Goal: Task Accomplishment & Management: Manage account settings

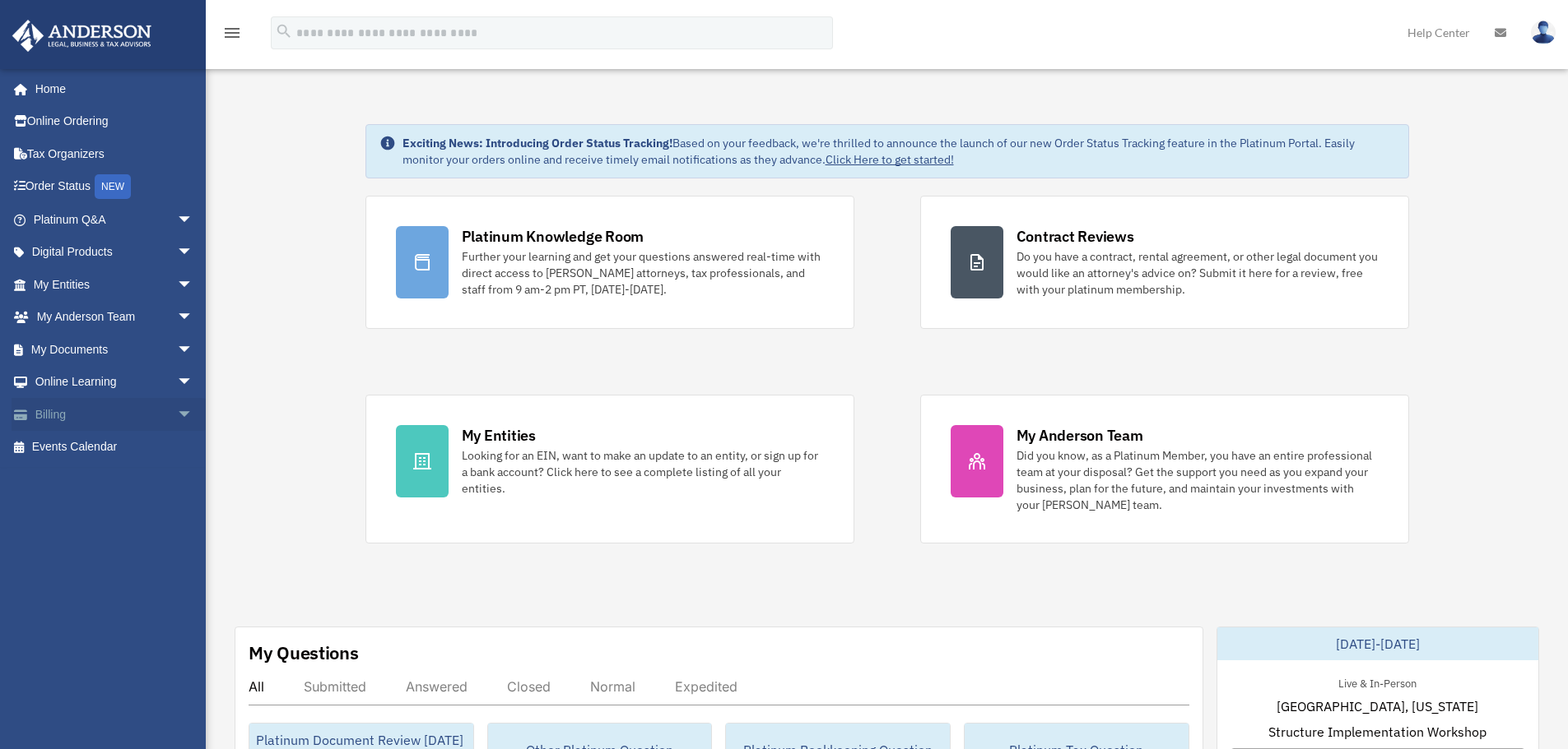
click at [177, 412] on span "arrow_drop_down" at bounding box center [193, 415] width 33 height 34
click at [90, 445] on link "$ Open Invoices" at bounding box center [120, 448] width 195 height 34
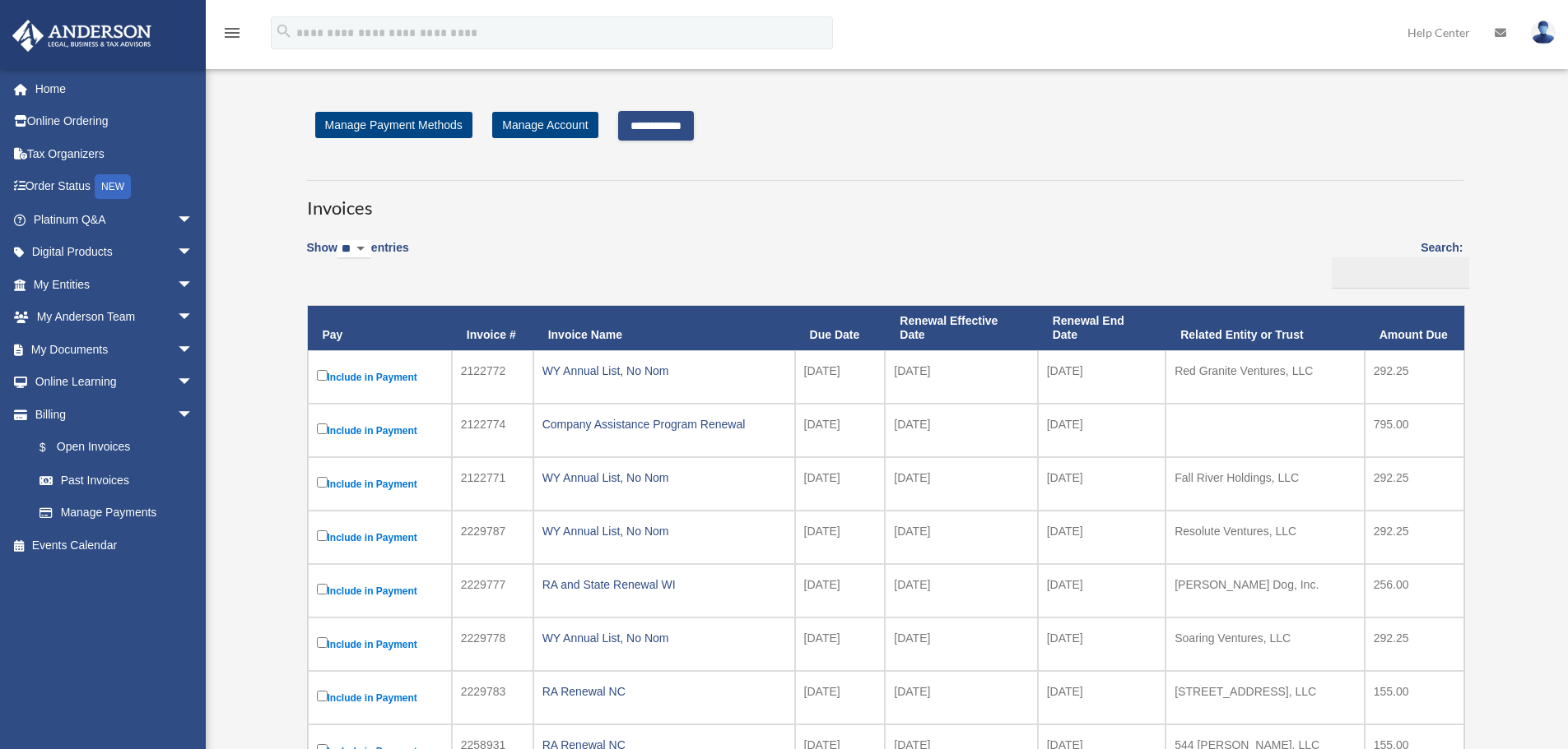
click at [655, 125] on input "**********" at bounding box center [655, 125] width 76 height 30
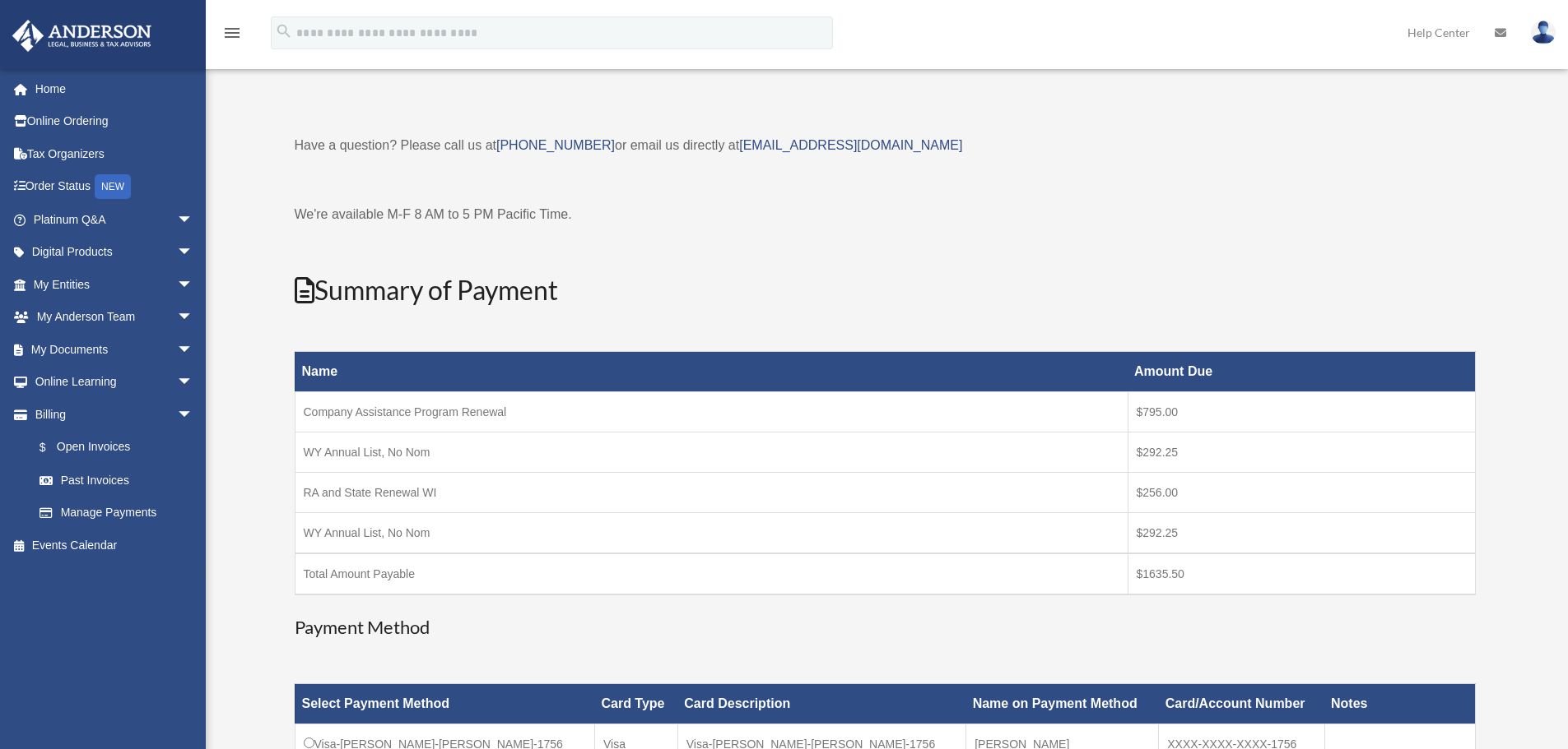
scroll to position [247, 0]
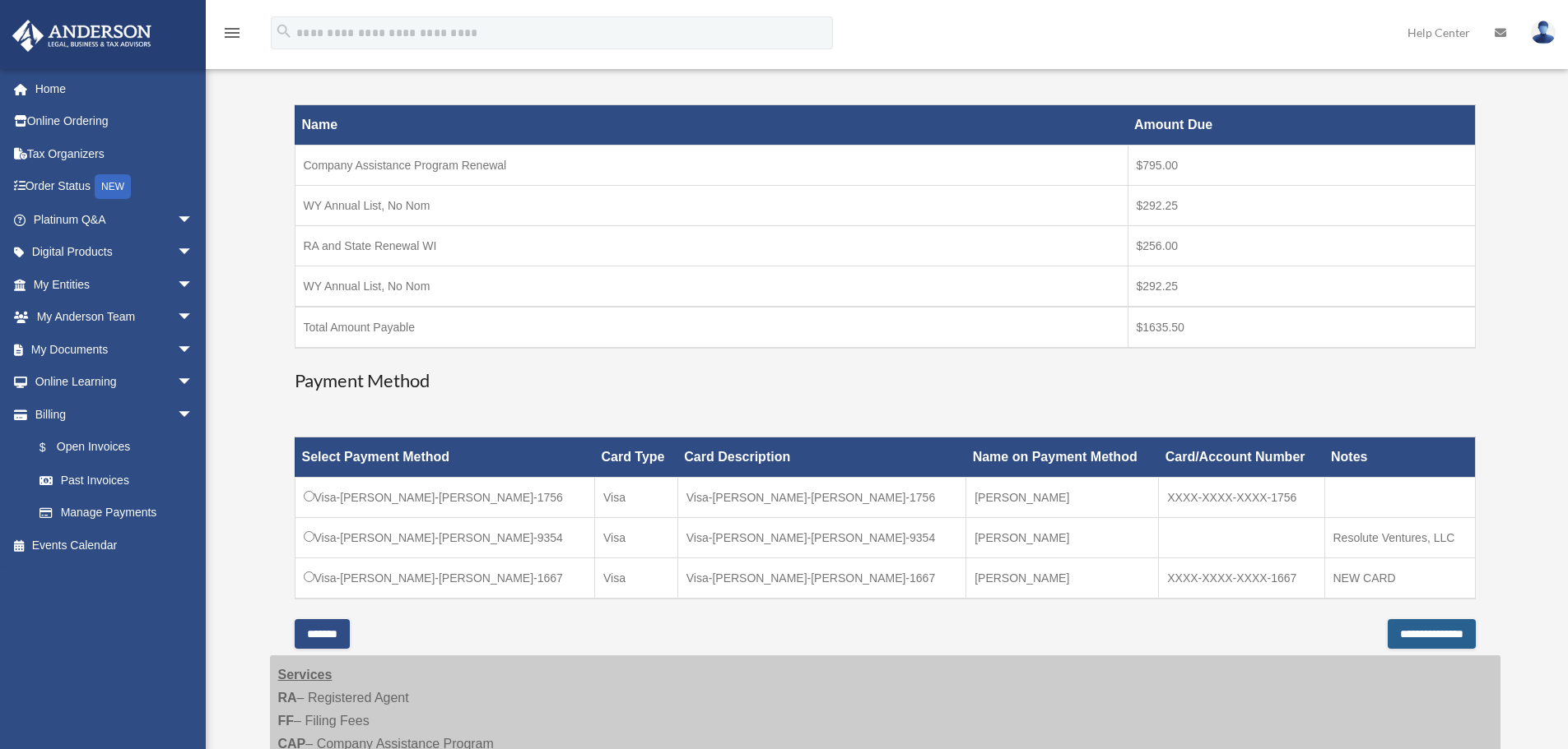
click at [1387, 632] on input "**********" at bounding box center [1431, 634] width 88 height 30
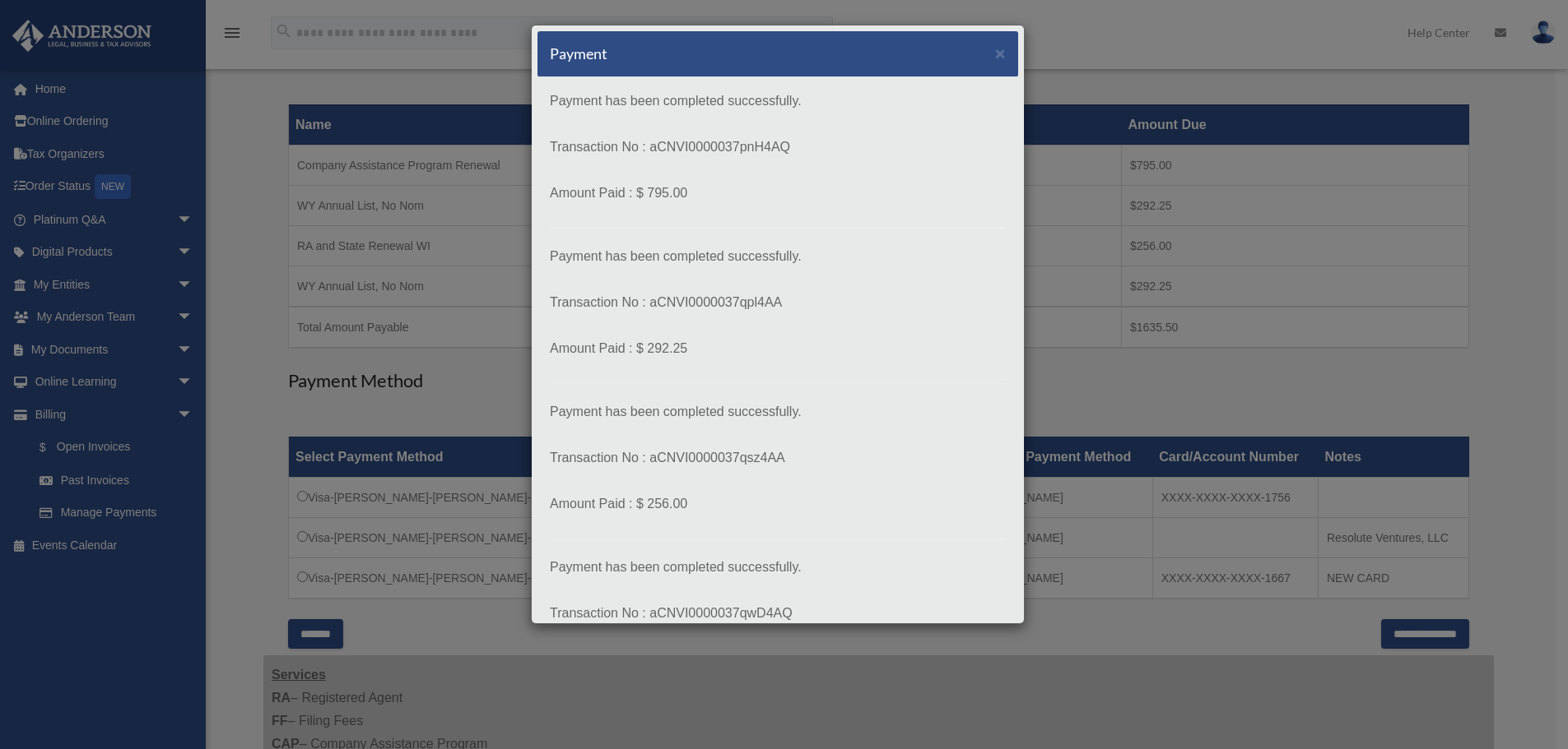
scroll to position [168, 0]
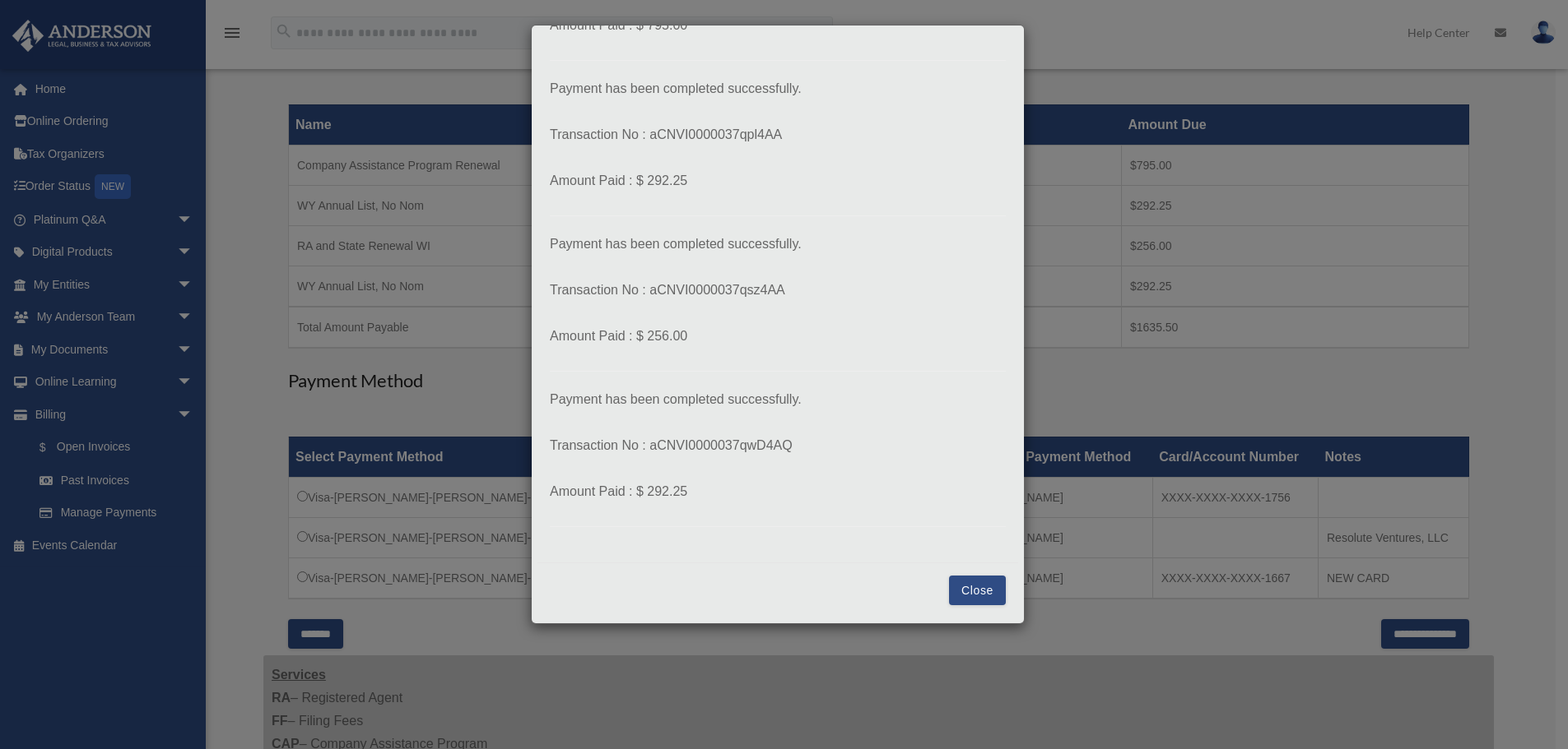
click at [969, 591] on button "Close" at bounding box center [977, 591] width 56 height 30
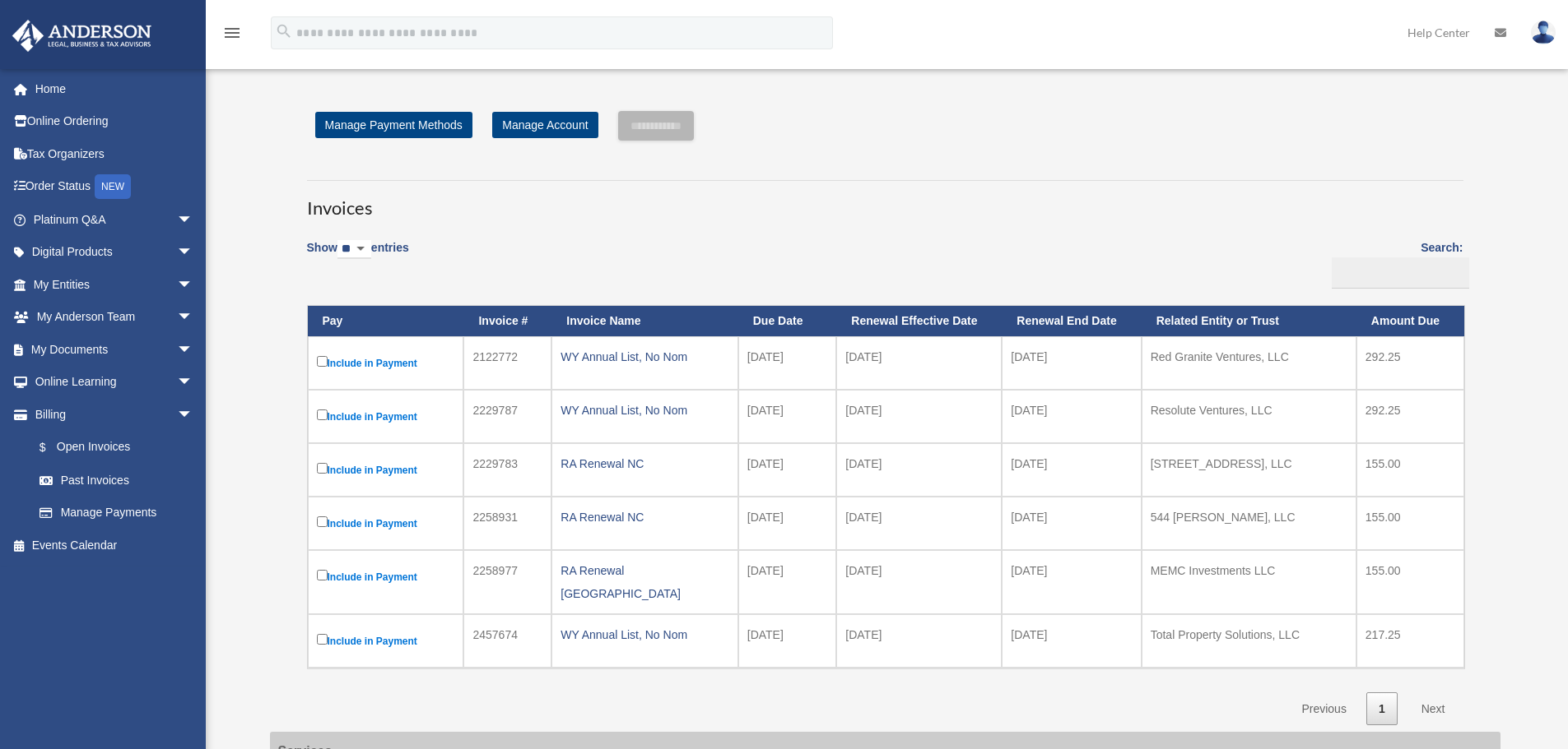
scroll to position [247, 0]
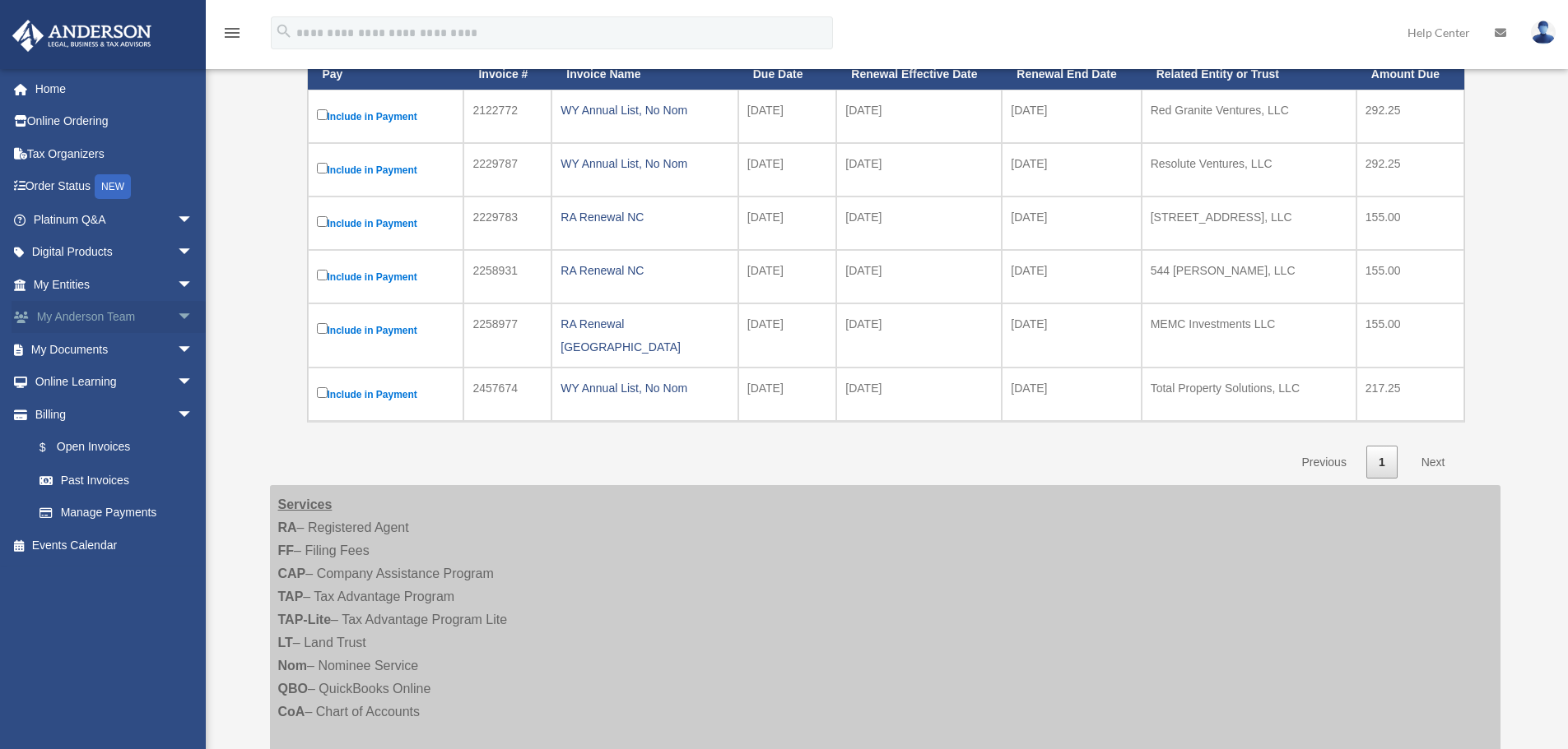
click at [177, 315] on span "arrow_drop_down" at bounding box center [193, 318] width 33 height 34
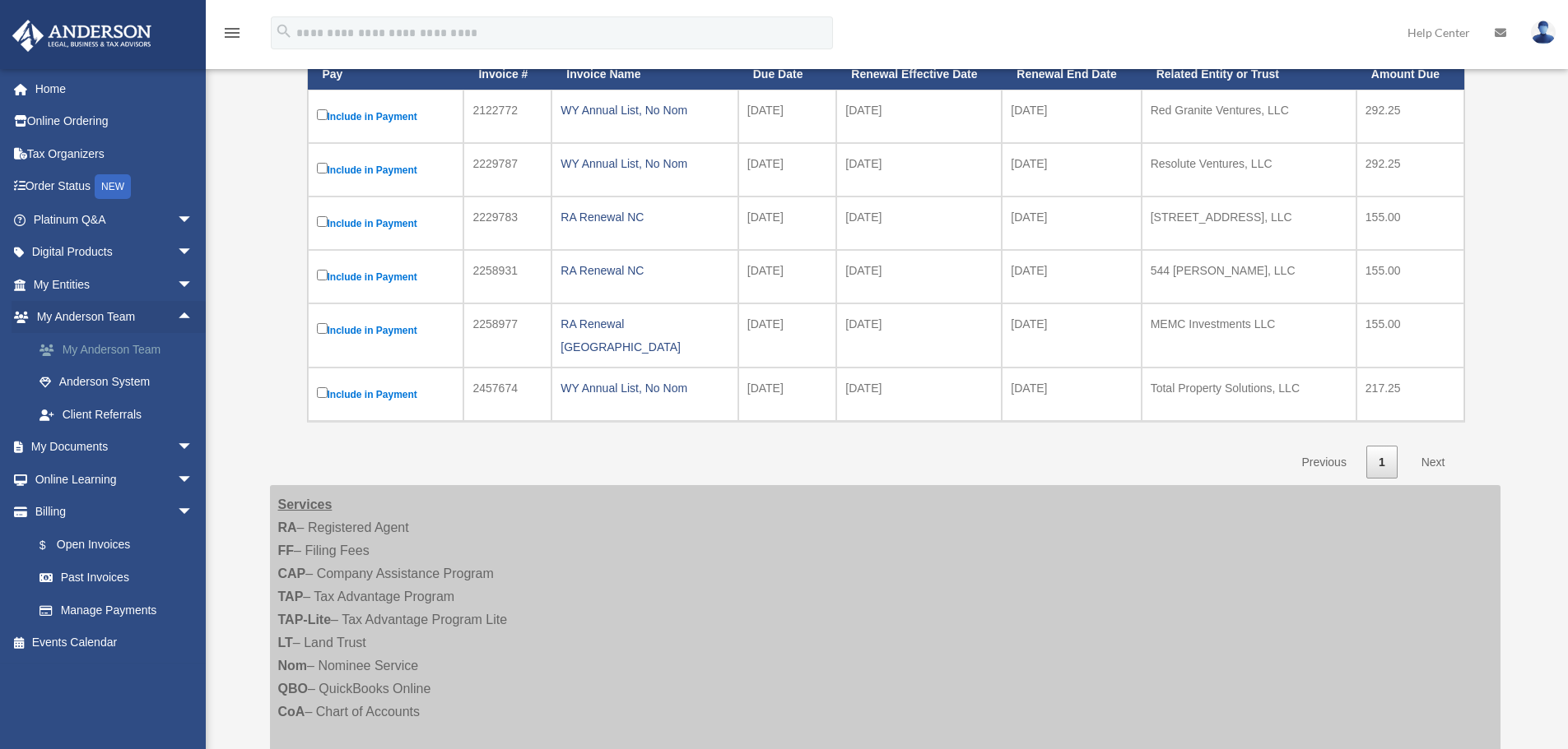
click at [116, 346] on link "My Anderson Team" at bounding box center [120, 349] width 195 height 33
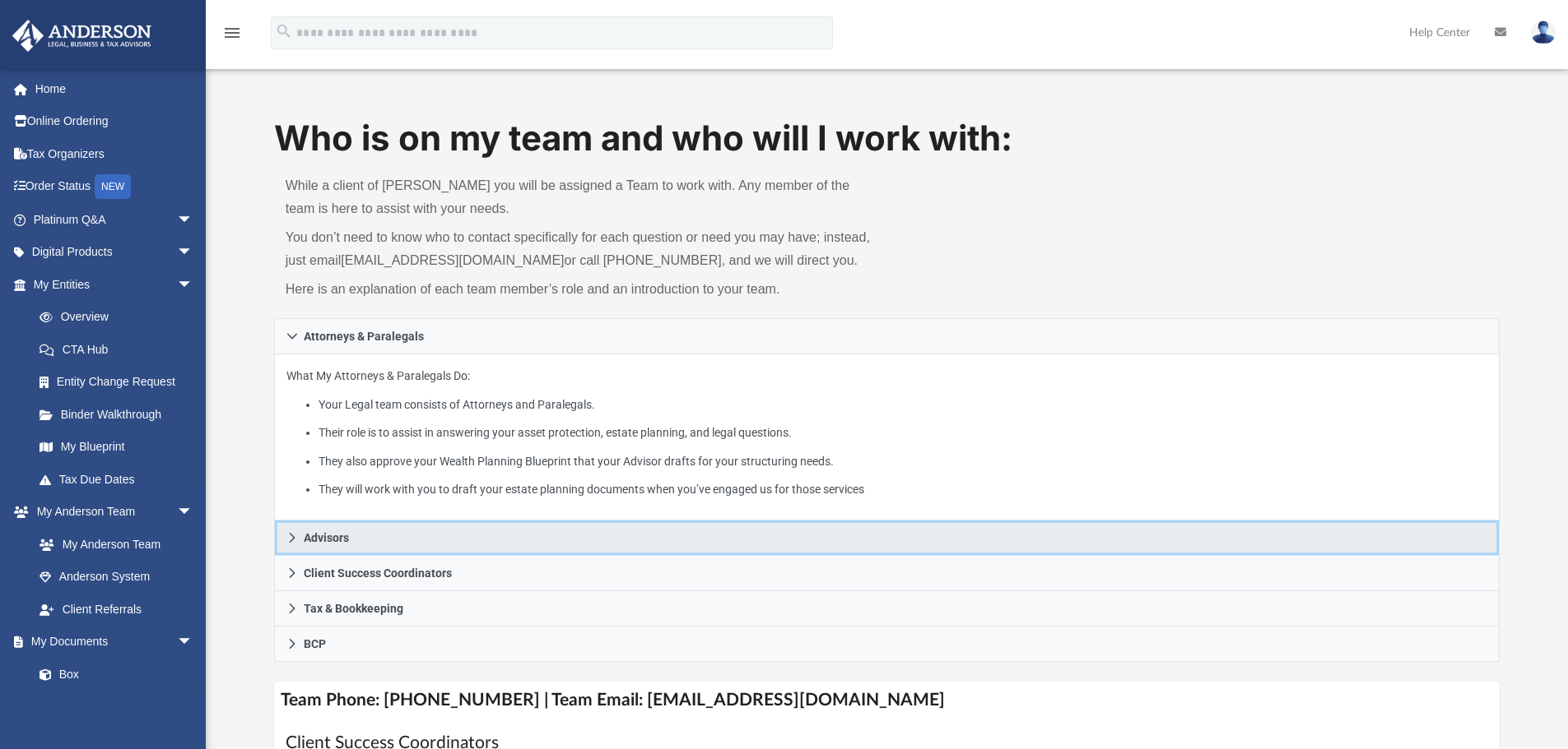
click at [293, 538] on icon at bounding box center [292, 538] width 6 height 10
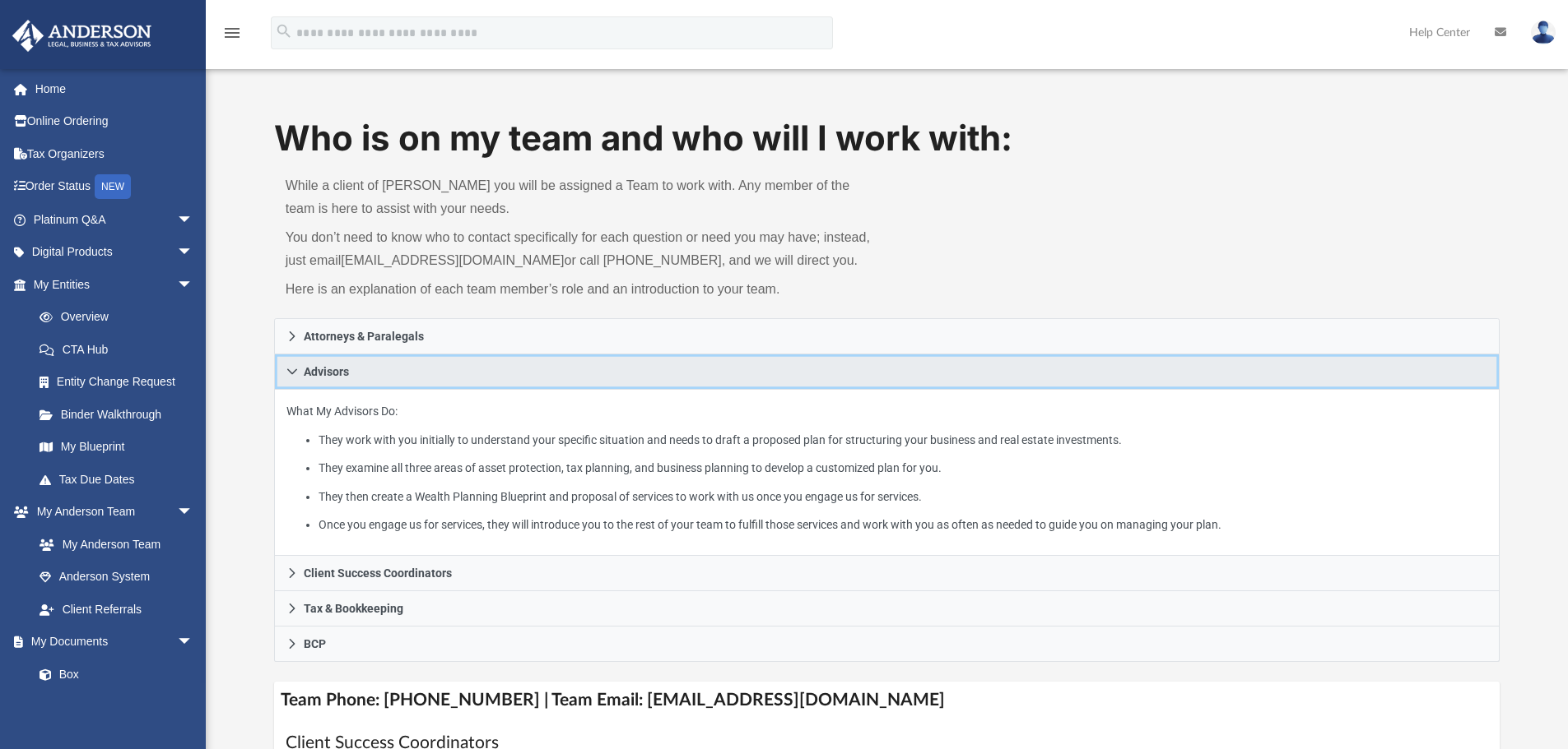
click at [296, 374] on icon at bounding box center [293, 372] width 12 height 12
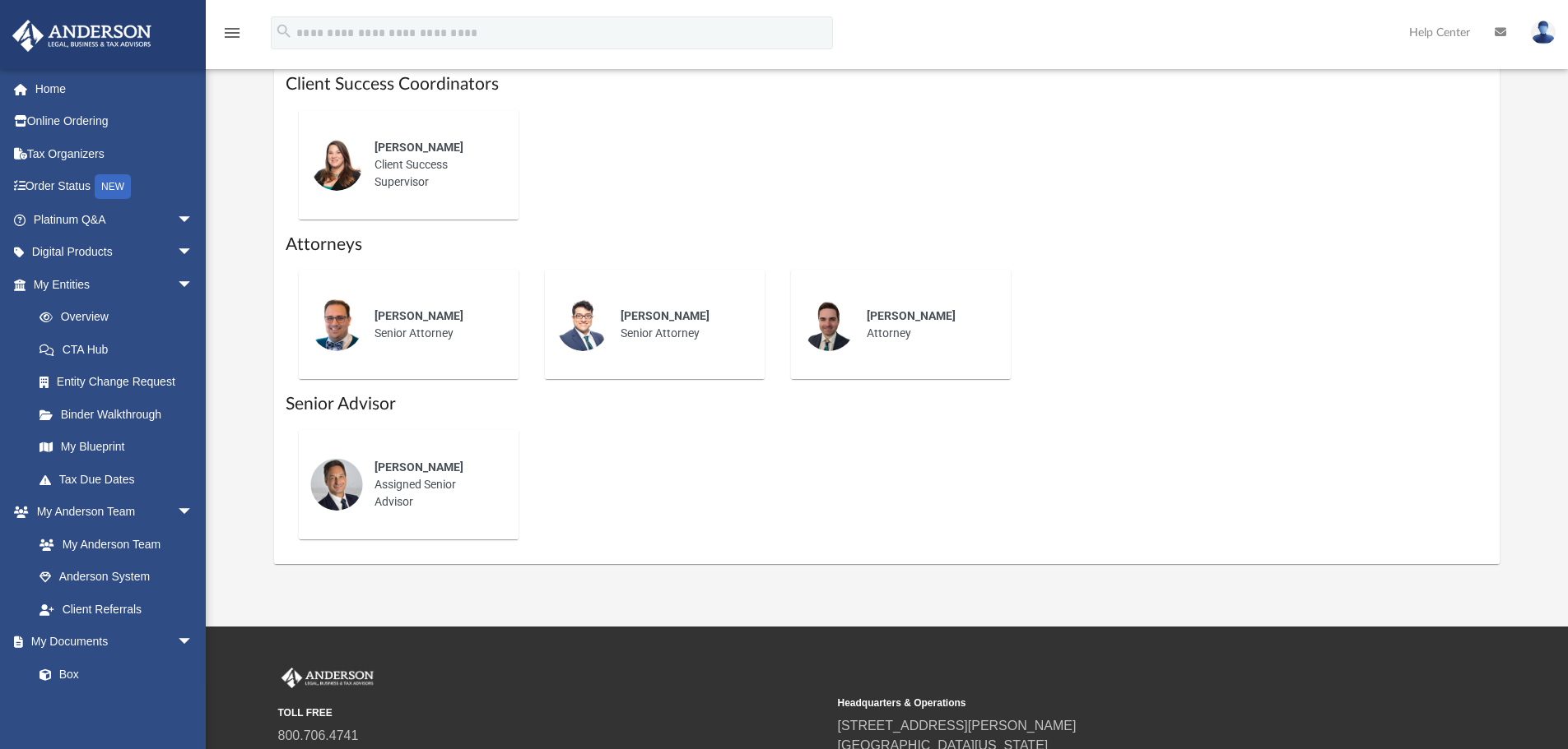
scroll to position [493, 0]
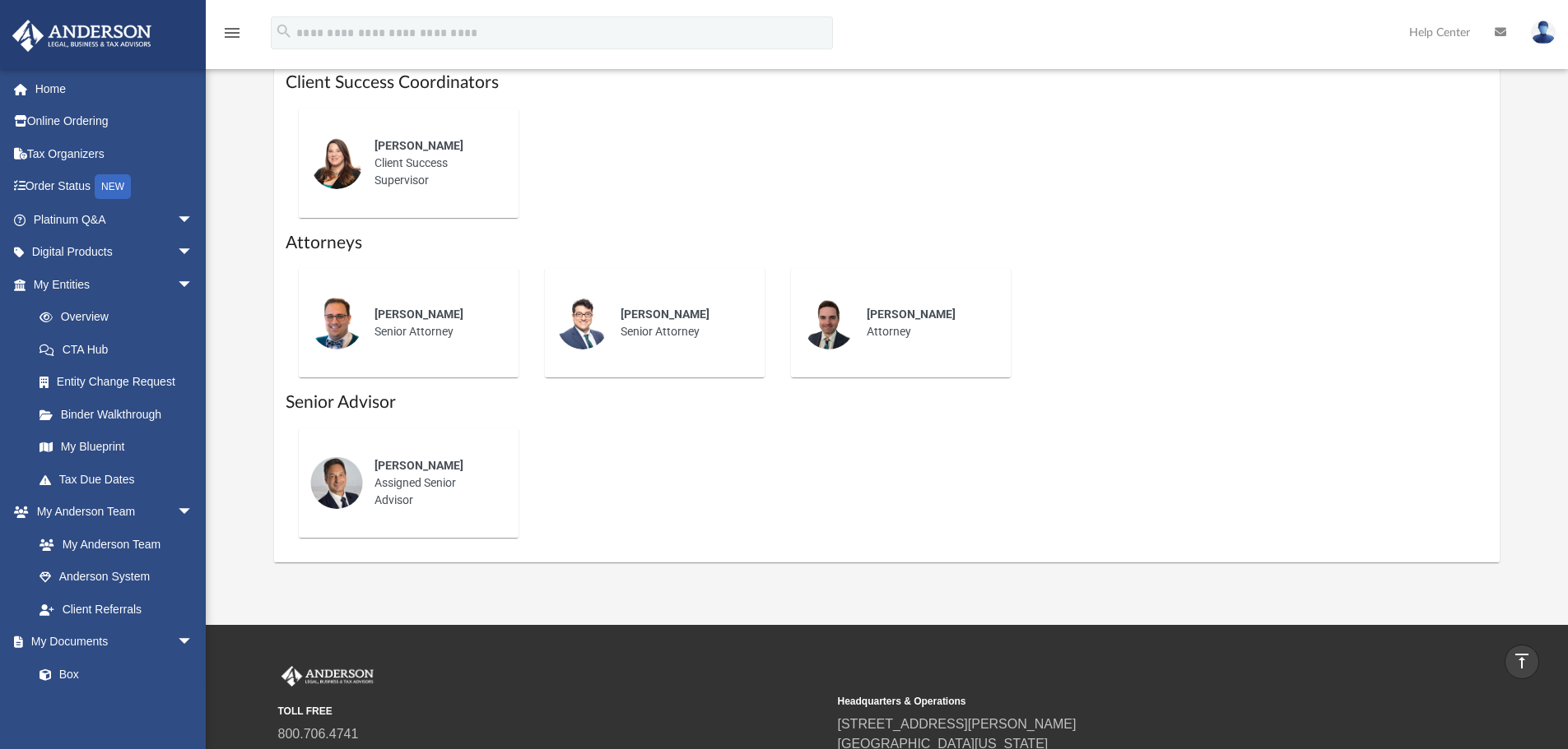
click at [401, 157] on div "Alisha Basom Client Success Supervisor" at bounding box center [435, 163] width 144 height 75
click at [334, 159] on img at bounding box center [336, 162] width 52 height 52
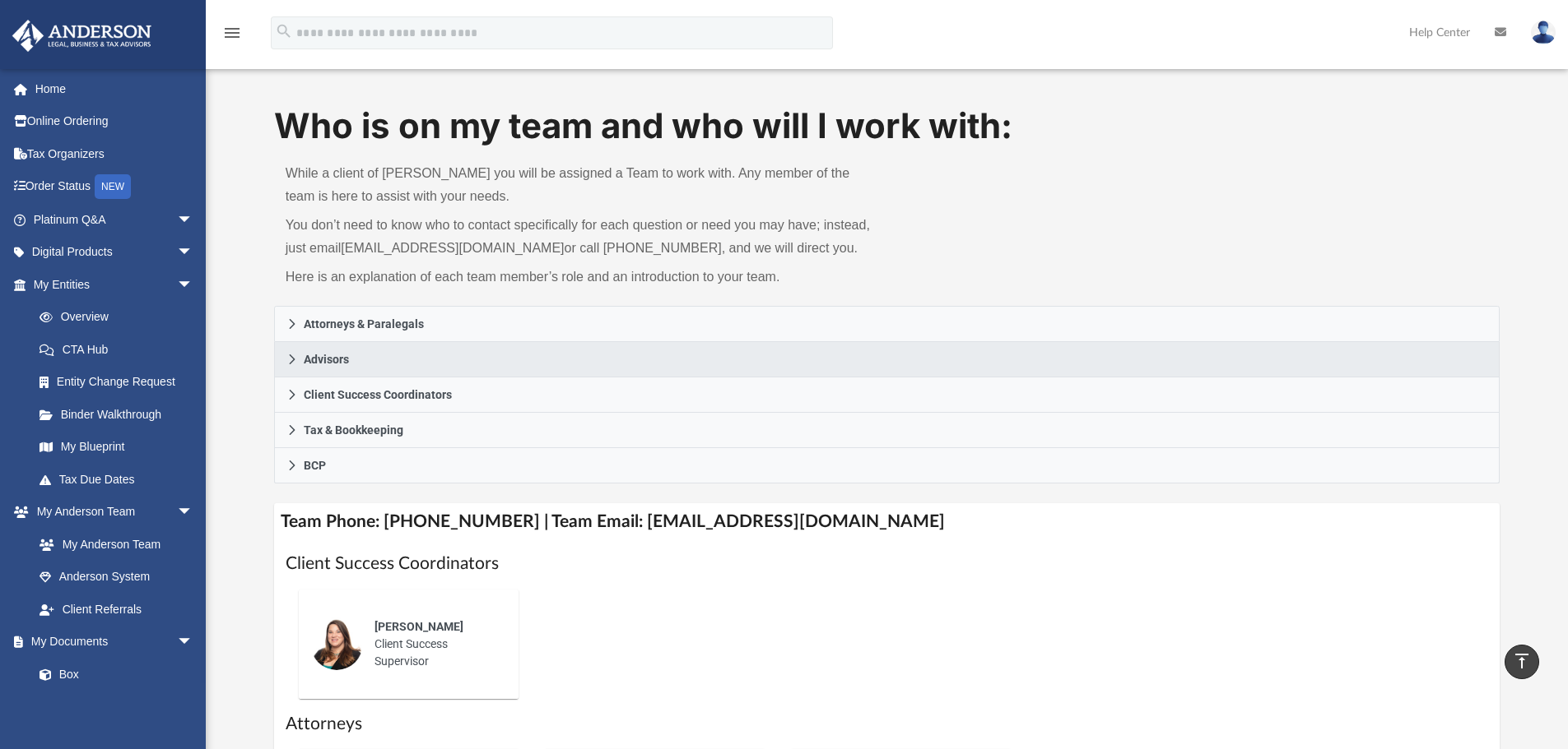
scroll to position [0, 0]
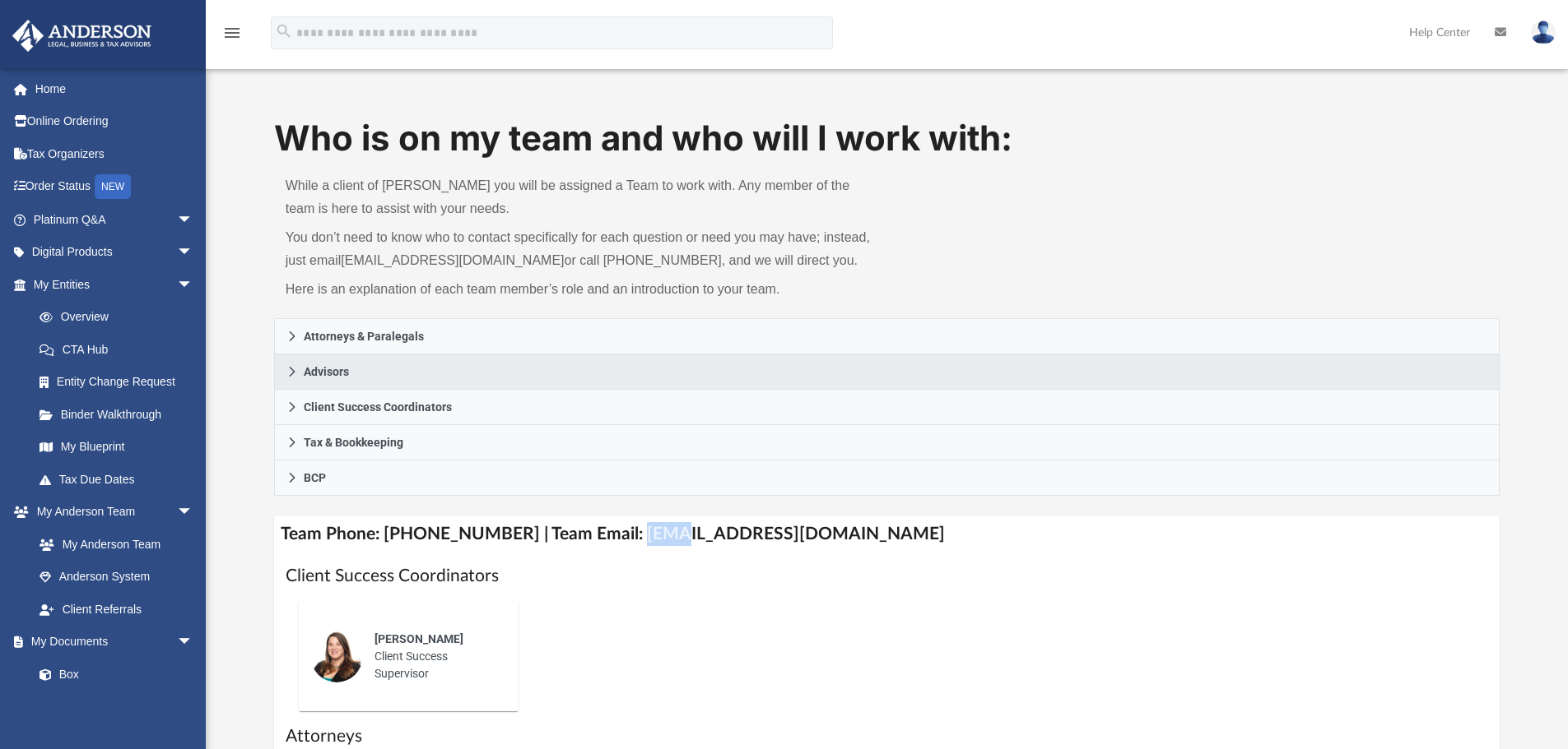
drag, startPoint x: 610, startPoint y: 535, endPoint x: 648, endPoint y: 535, distance: 38.0
click at [648, 535] on h4 "Team Phone: (725) 201-7544 | Team Email: myteam@andersonadvisors.com" at bounding box center [887, 534] width 1226 height 37
click at [663, 541] on h4 "Team Phone: (725) 201-7544 | Team Email: myteam@andersonadvisors.com" at bounding box center [887, 534] width 1226 height 37
click at [177, 216] on span "arrow_drop_down" at bounding box center [193, 220] width 33 height 34
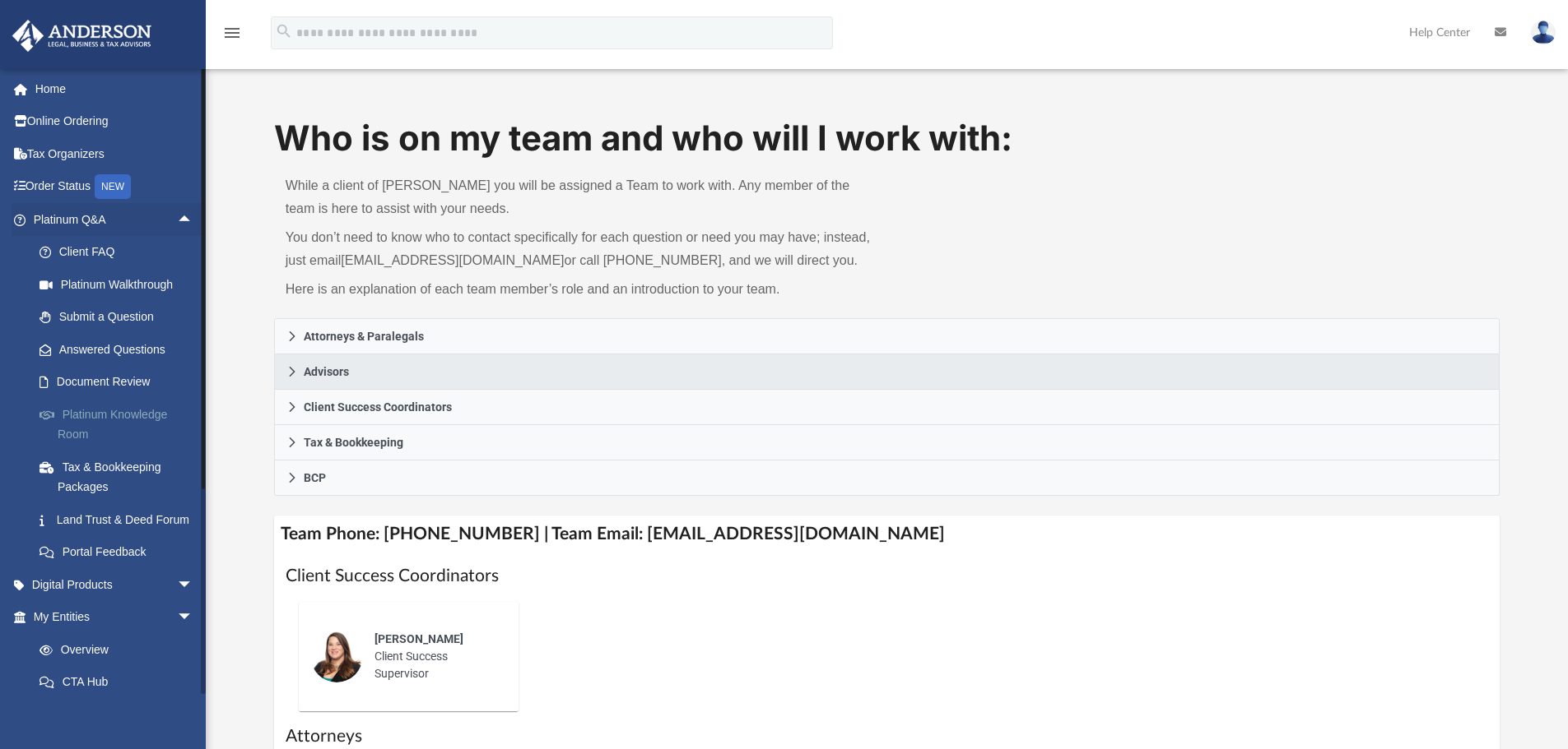
click at [107, 411] on link "Platinum Knowledge Room" at bounding box center [120, 424] width 195 height 52
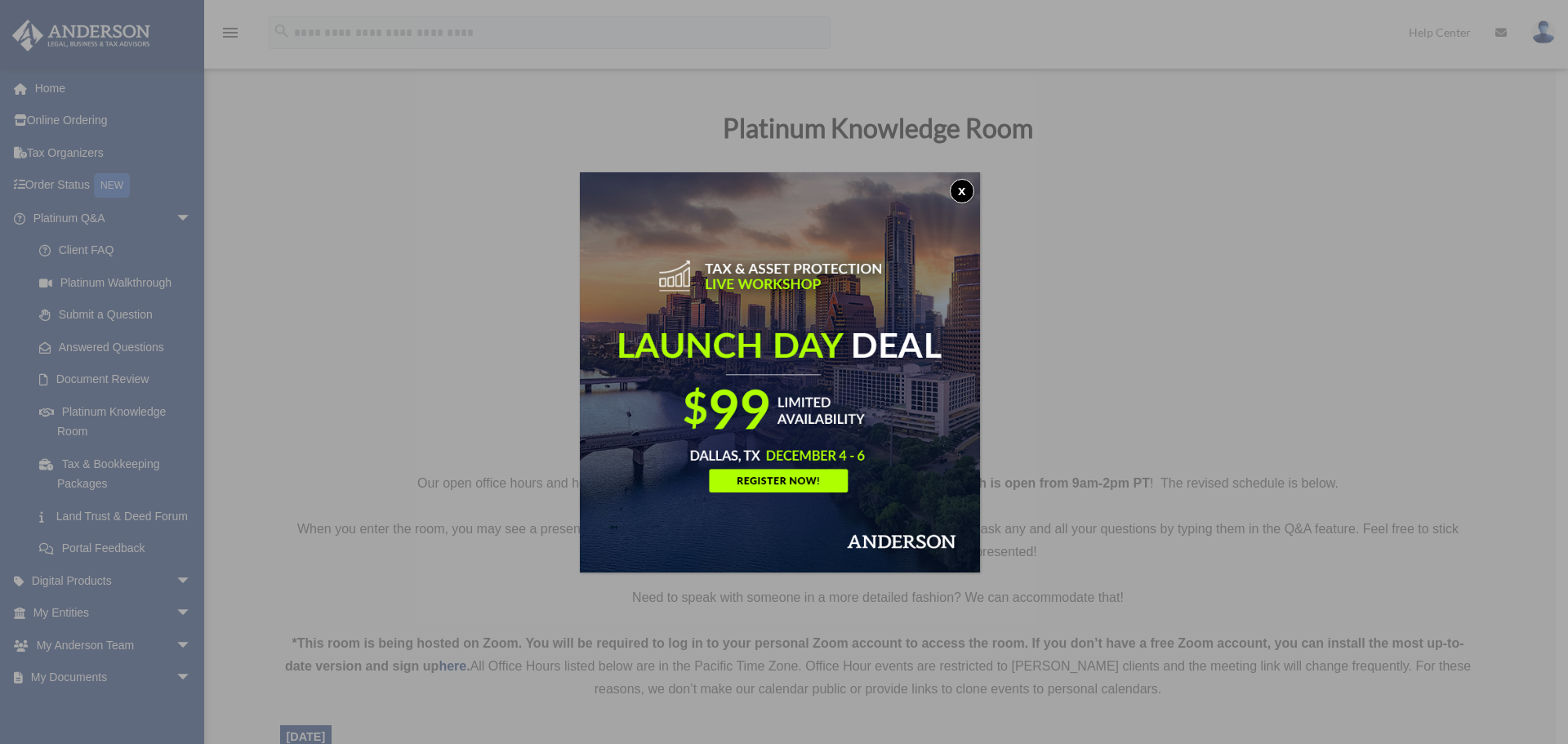
click at [960, 187] on button "x" at bounding box center [962, 190] width 25 height 25
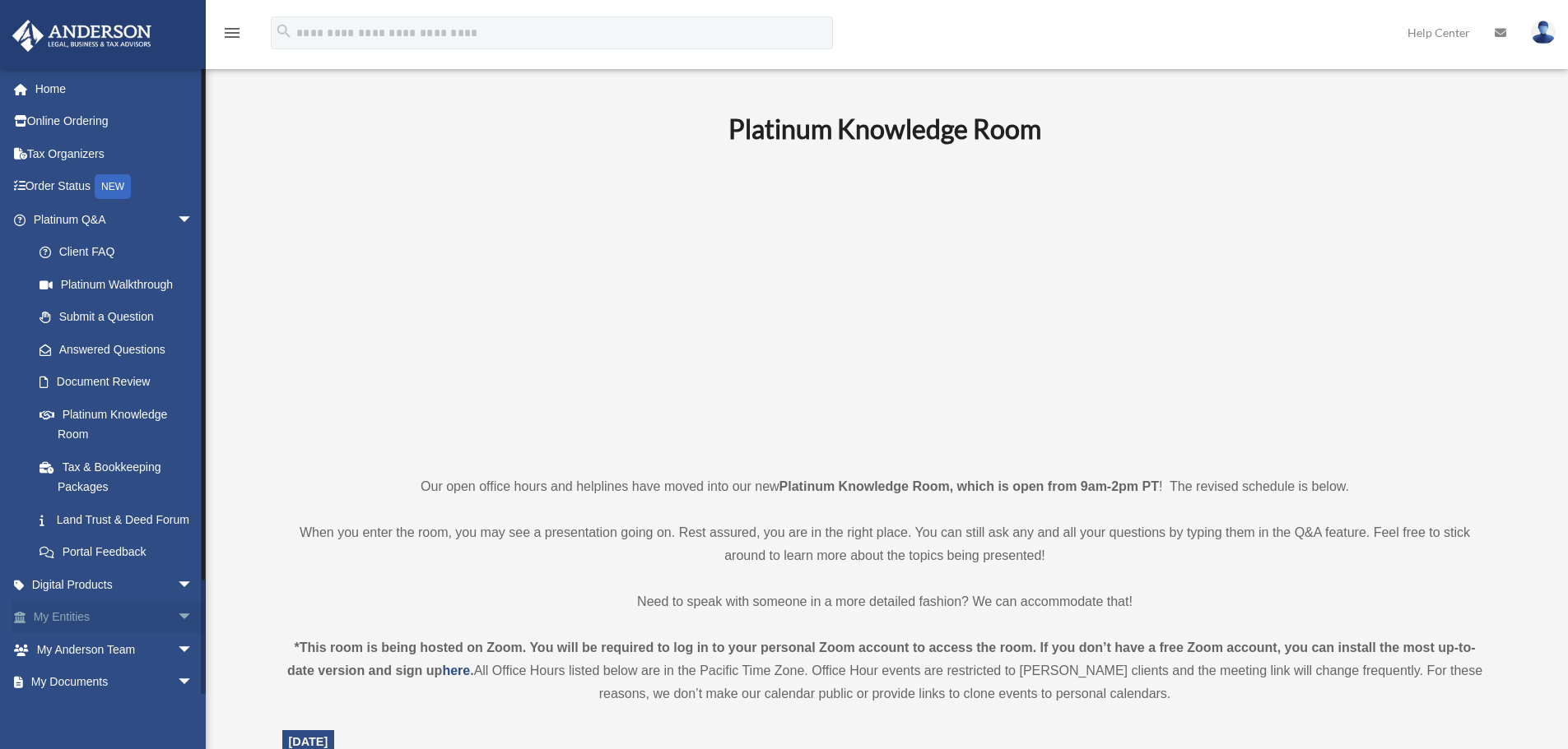
click at [177, 635] on span "arrow_drop_down" at bounding box center [193, 618] width 33 height 34
click at [81, 666] on link "Overview" at bounding box center [120, 649] width 195 height 33
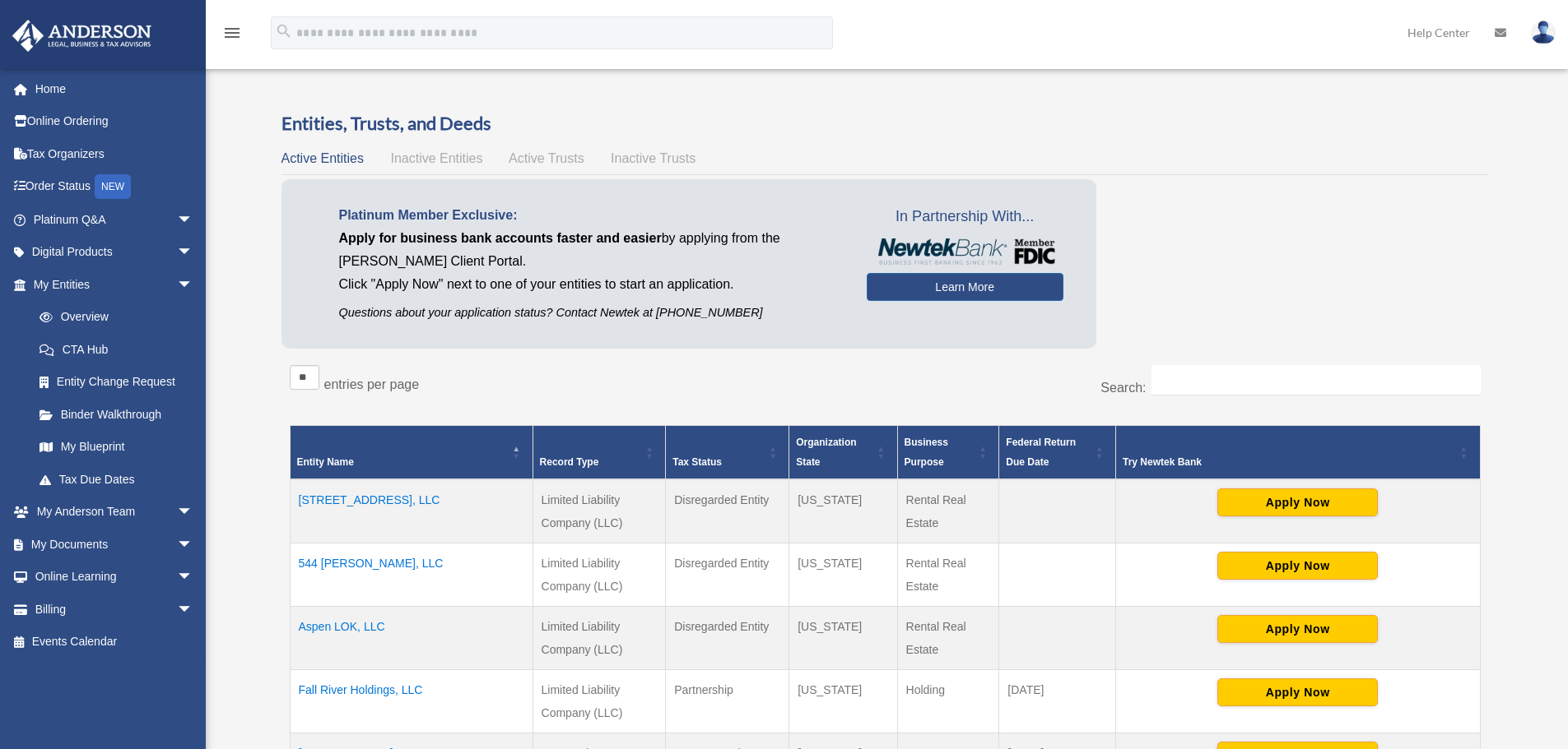
click at [429, 158] on span "Inactive Entities" at bounding box center [436, 158] width 92 height 14
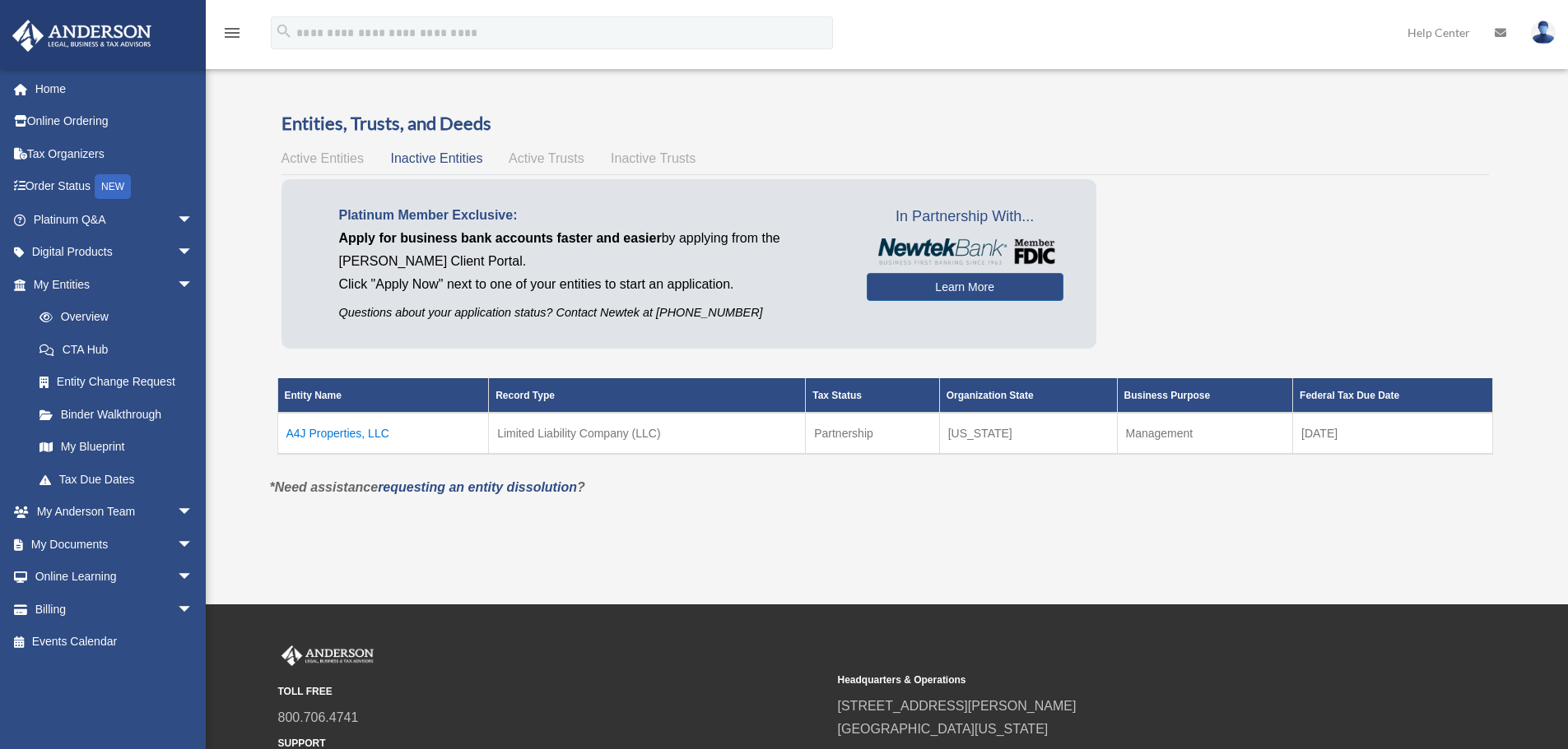
click at [553, 156] on span "Active Trusts" at bounding box center [546, 158] width 76 height 14
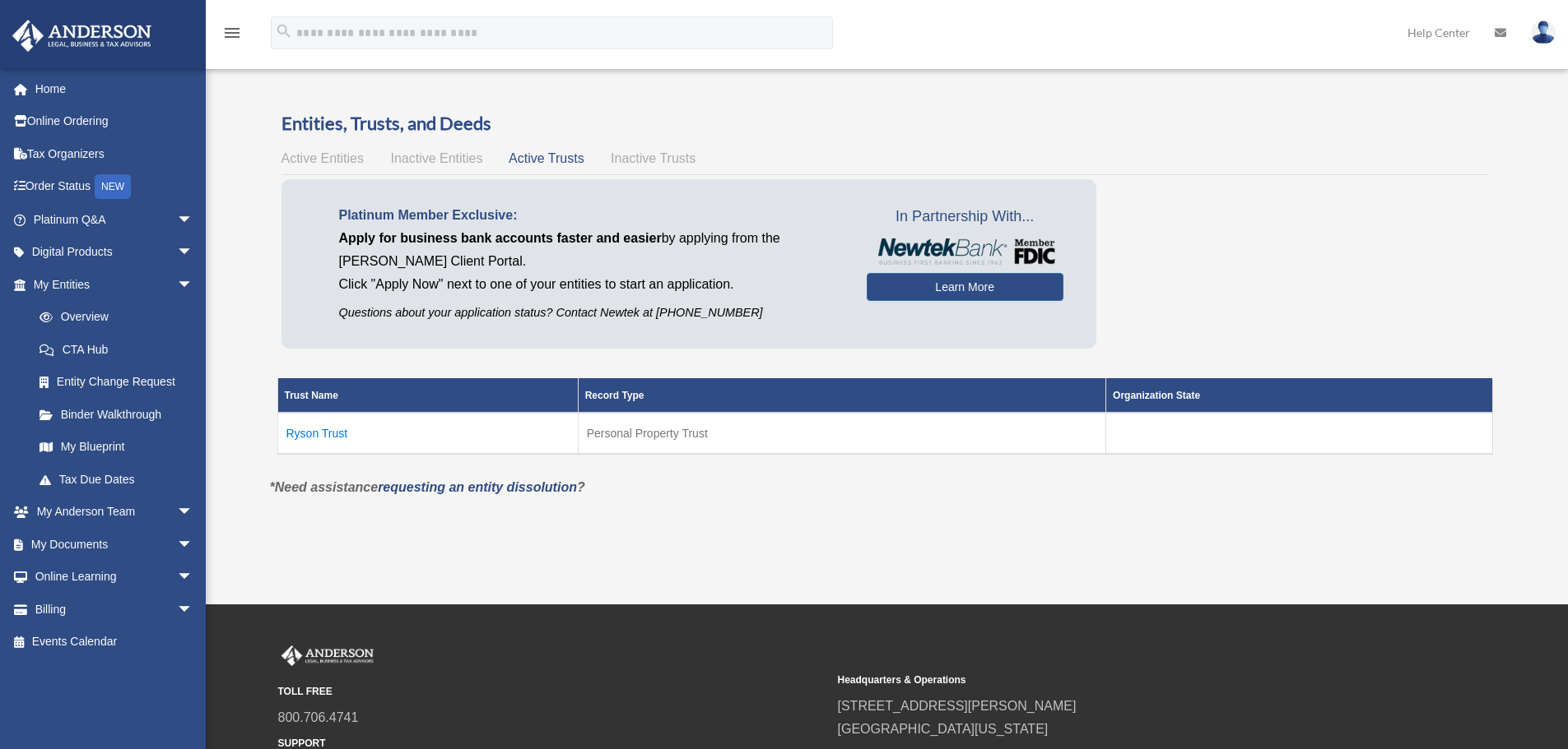
click at [650, 159] on span "Inactive Trusts" at bounding box center [653, 158] width 85 height 14
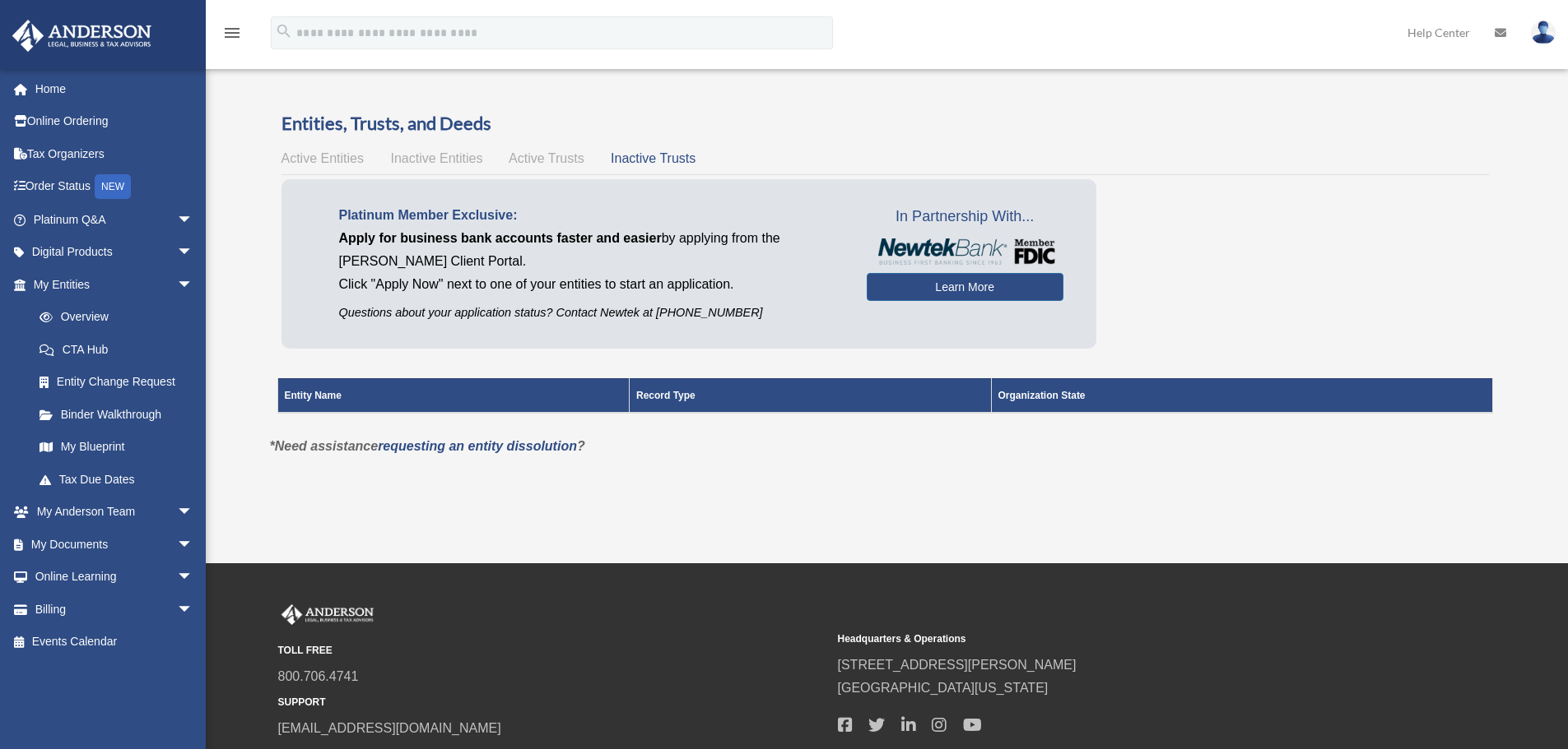
click at [313, 158] on span "Active Entities" at bounding box center [322, 158] width 82 height 14
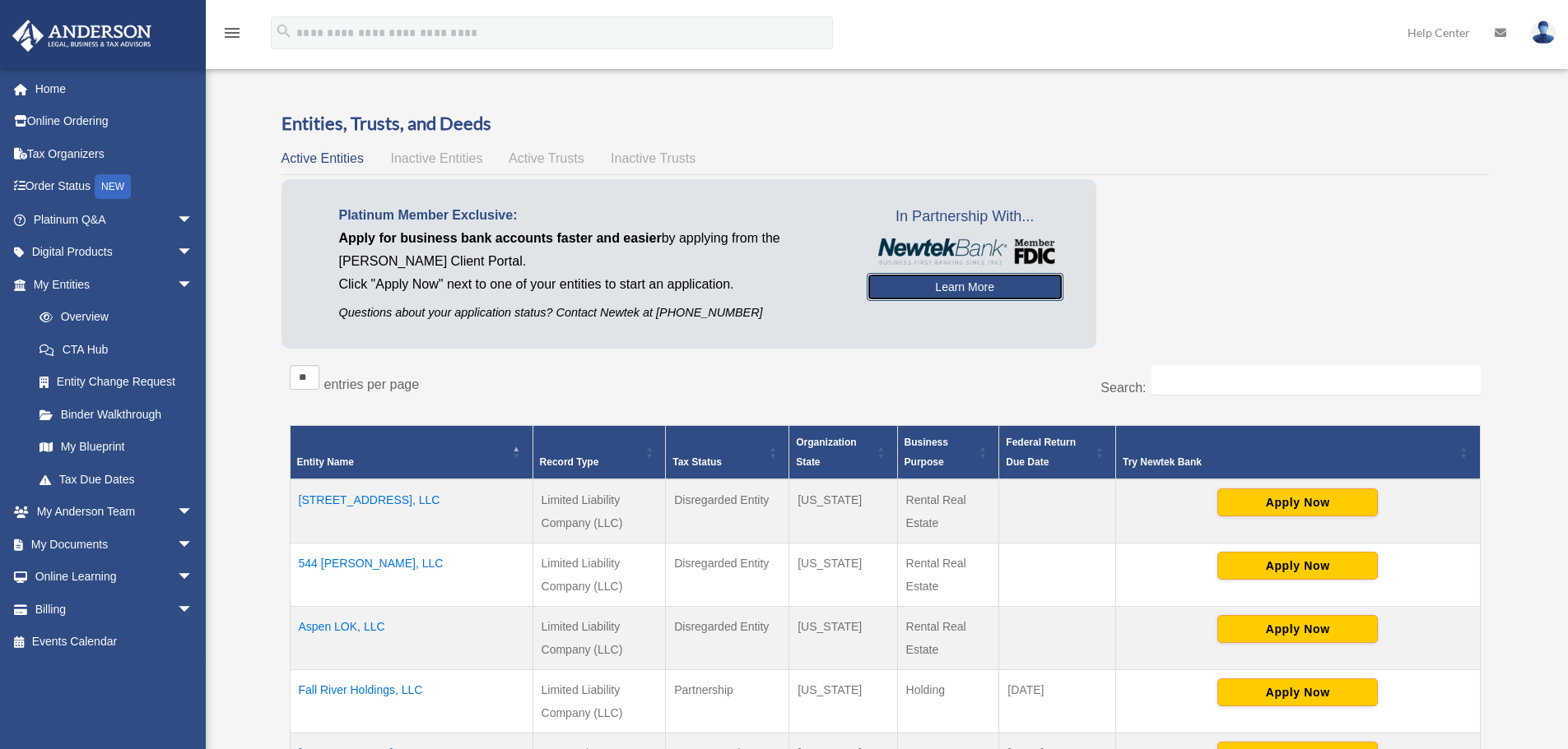
click at [960, 288] on link "Learn More" at bounding box center [965, 287] width 197 height 28
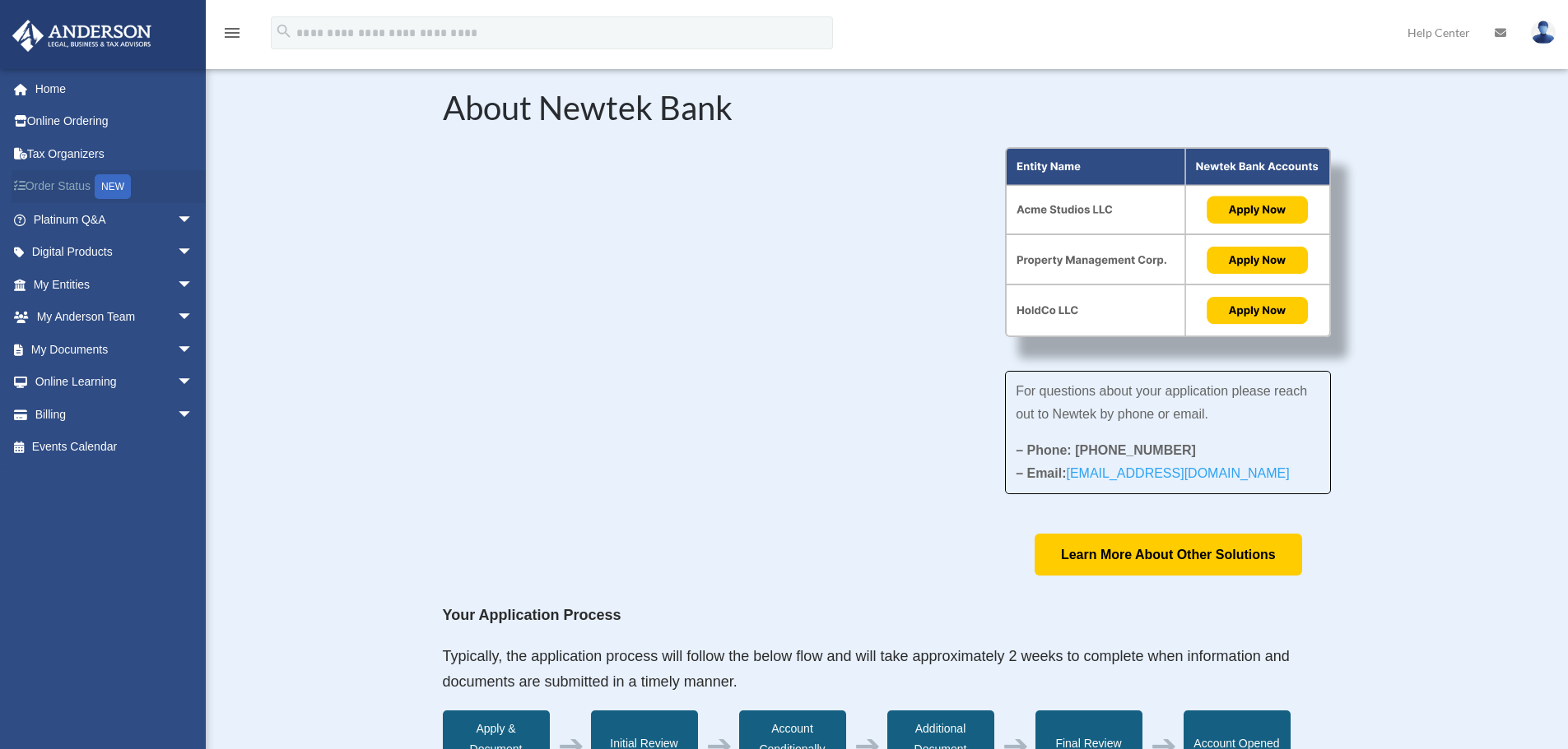
click at [188, 181] on link "Order Status NEW" at bounding box center [115, 187] width 207 height 34
click at [239, 179] on div "About Newtek Bank For questions about your application please reach out to Newt…" at bounding box center [887, 742] width 1362 height 1401
